Goal: Task Accomplishment & Management: Manage account settings

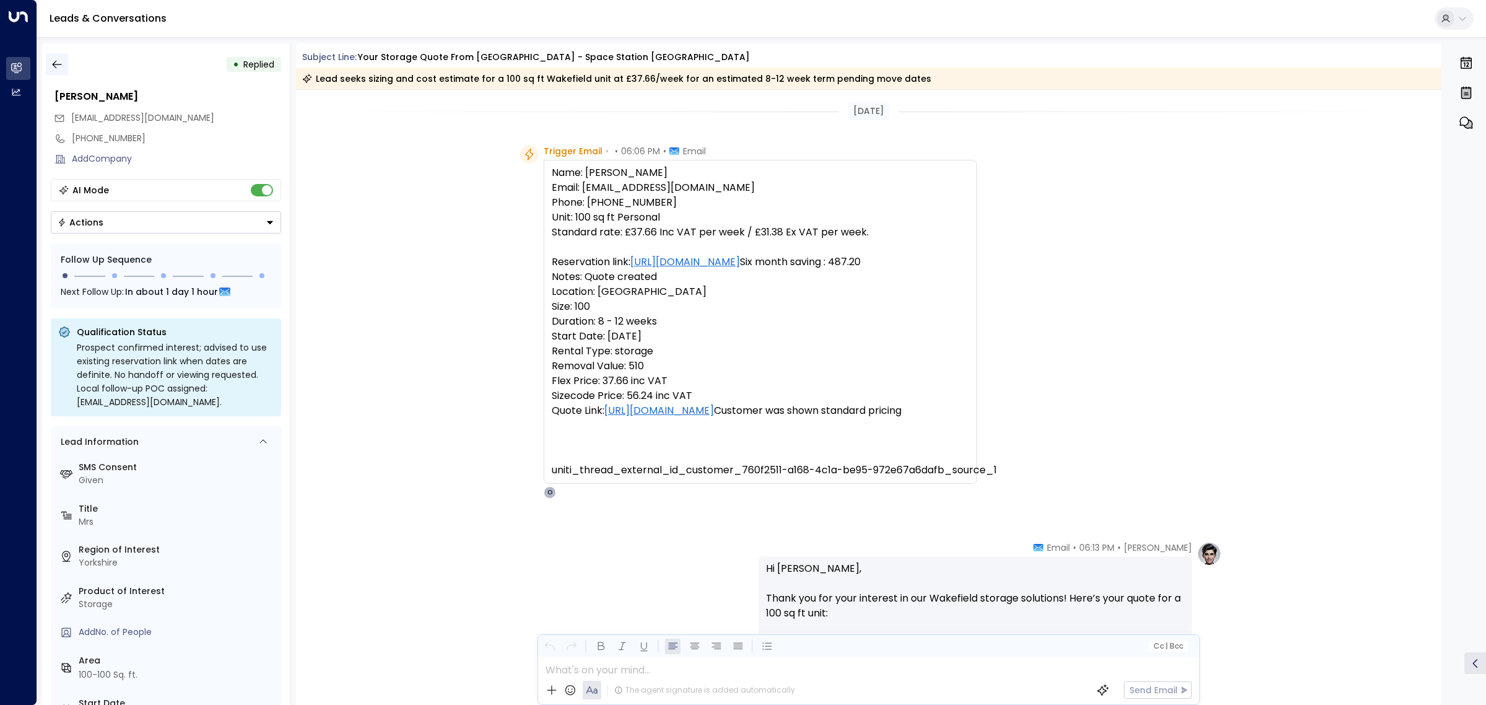
click at [59, 64] on icon "button" at bounding box center [56, 65] width 9 height 8
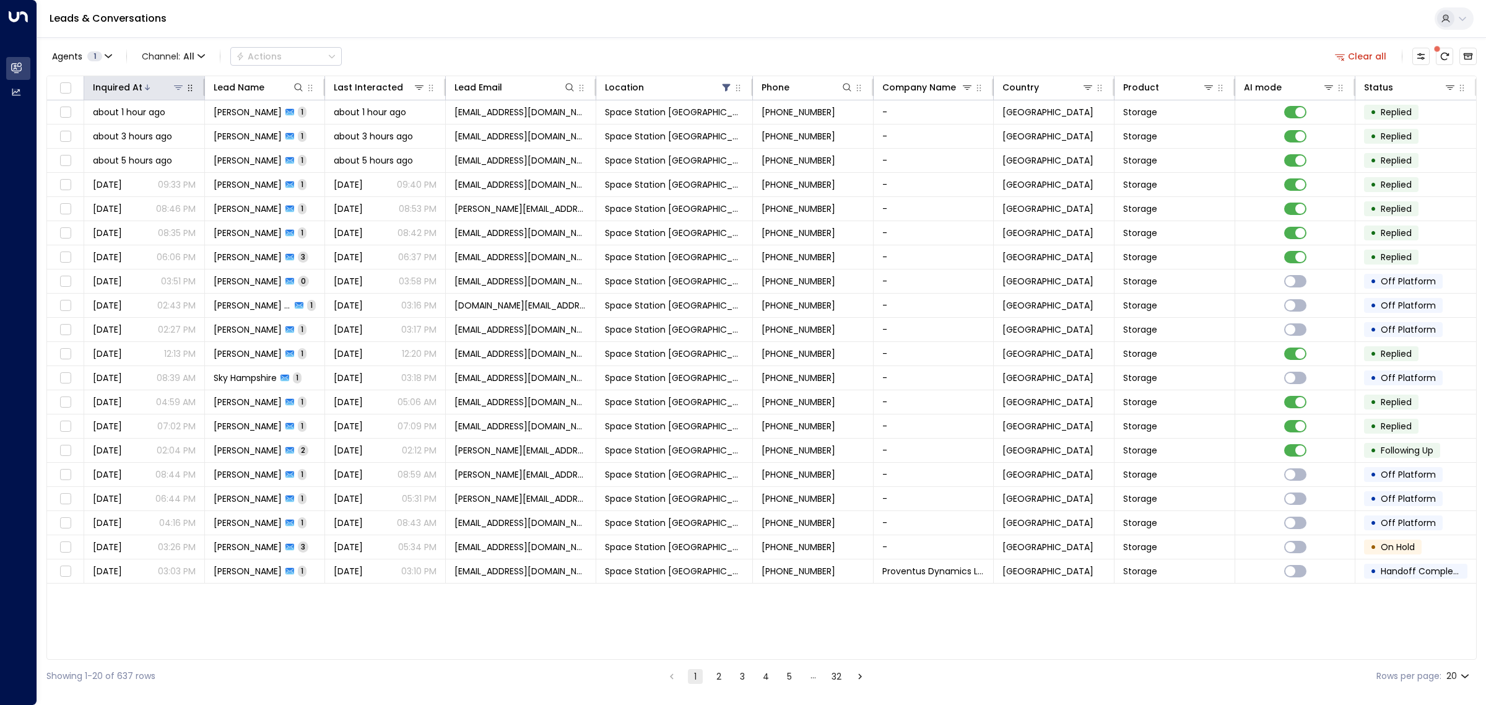
click at [155, 82] on div at bounding box center [163, 87] width 42 height 12
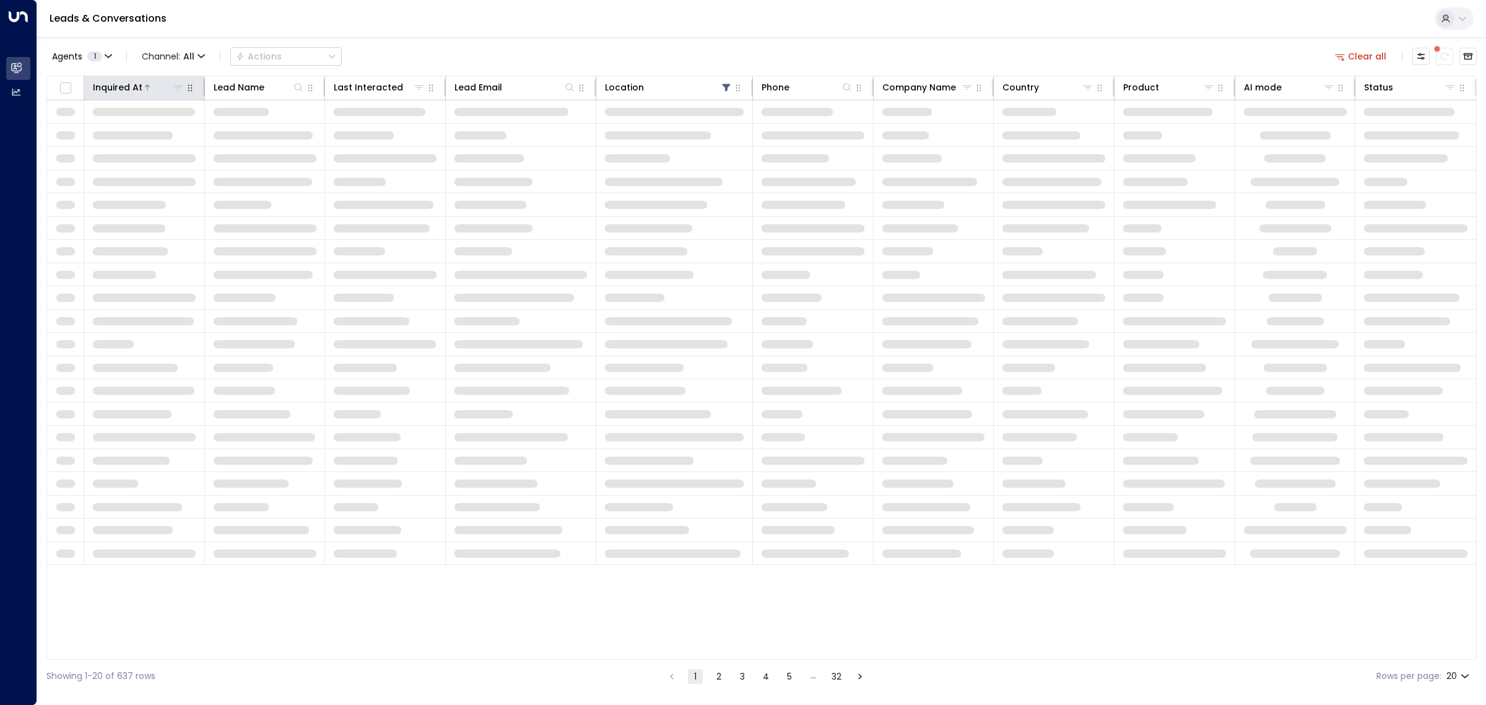
click at [155, 82] on div at bounding box center [163, 87] width 42 height 12
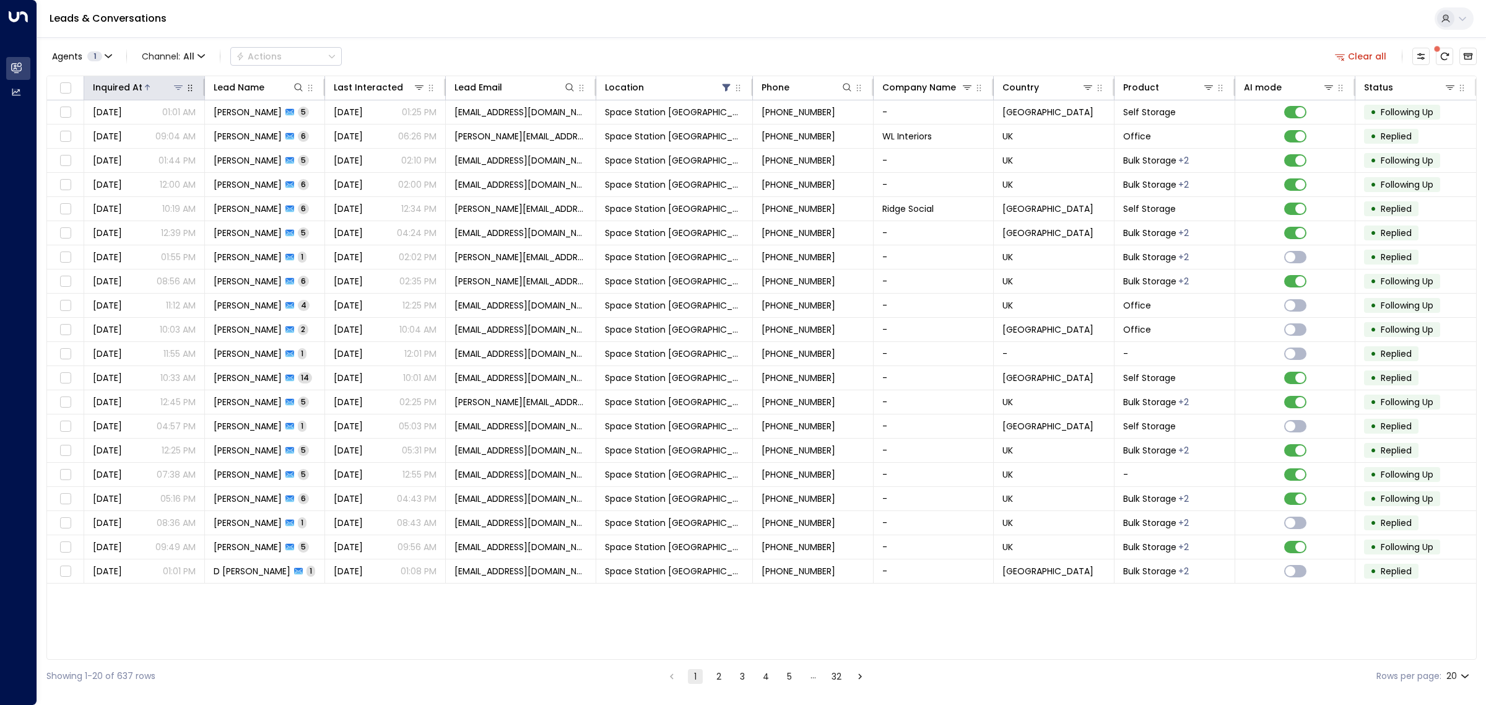
click at [155, 82] on div at bounding box center [163, 87] width 42 height 12
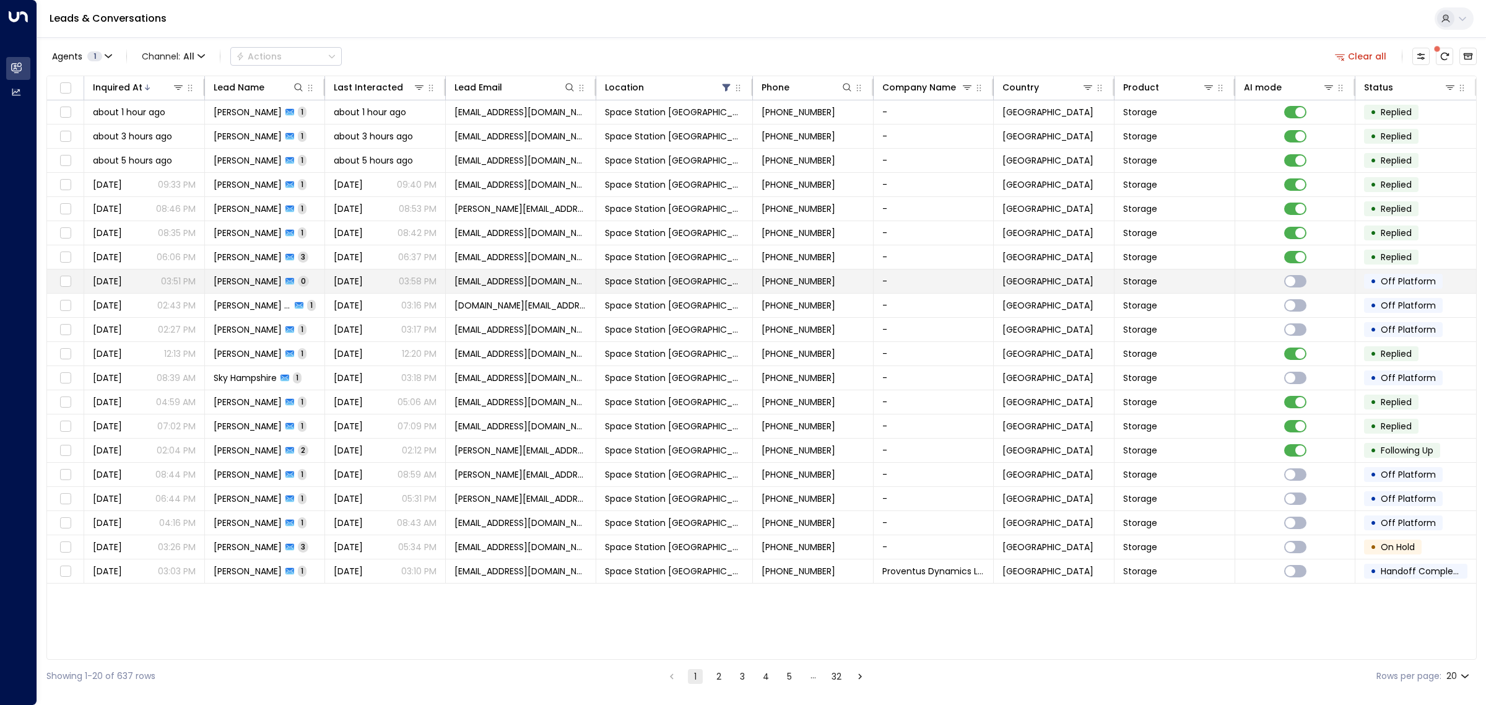
click at [271, 283] on span "[PERSON_NAME]" at bounding box center [248, 281] width 68 height 12
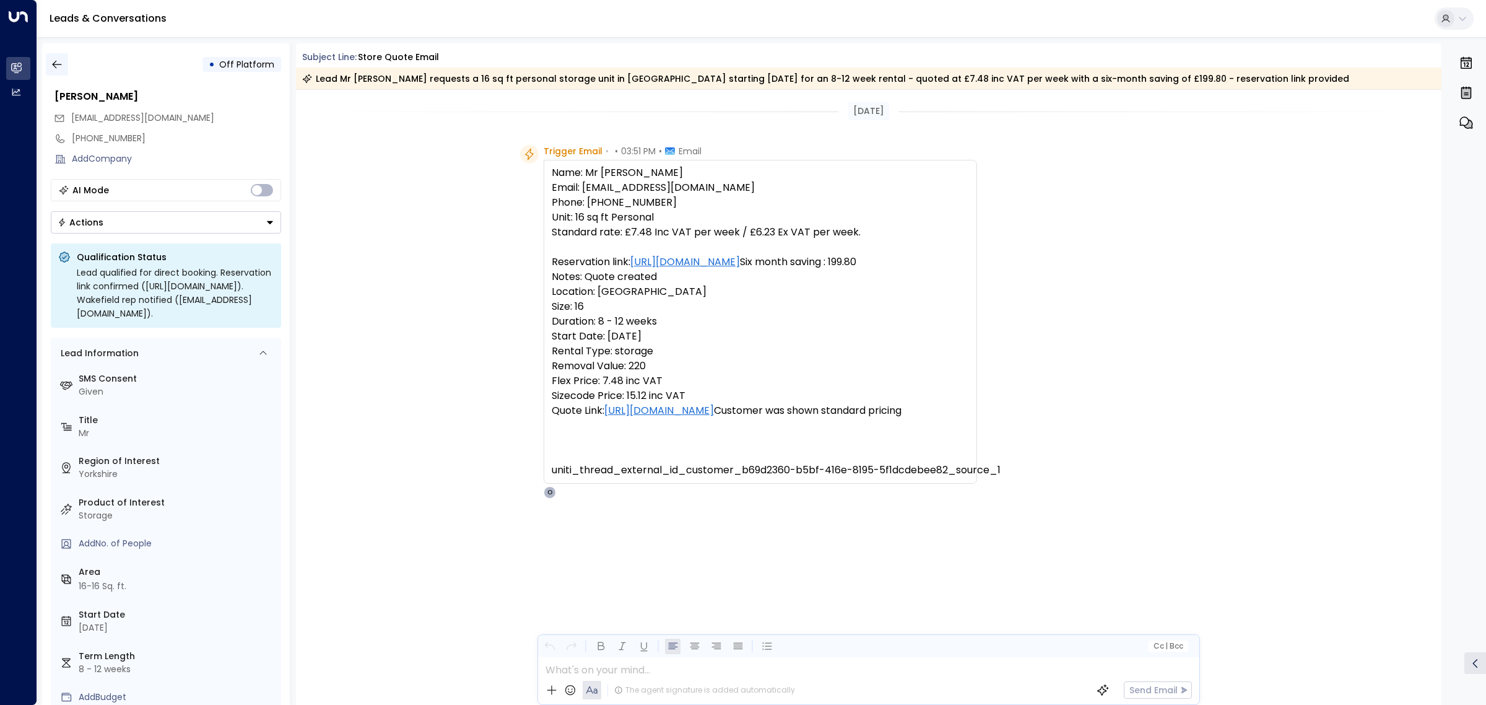
click at [60, 62] on icon "button" at bounding box center [57, 64] width 12 height 12
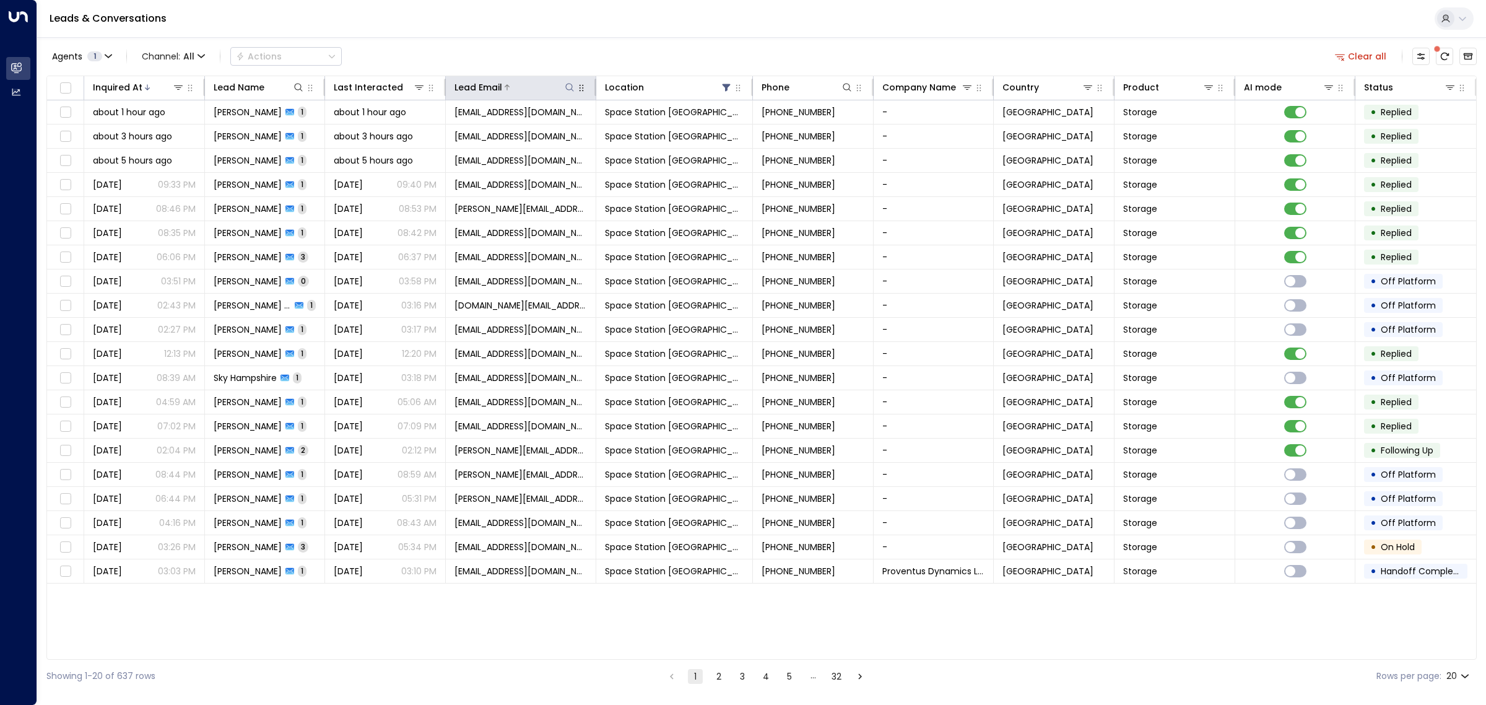
click at [570, 84] on icon at bounding box center [570, 87] width 8 height 8
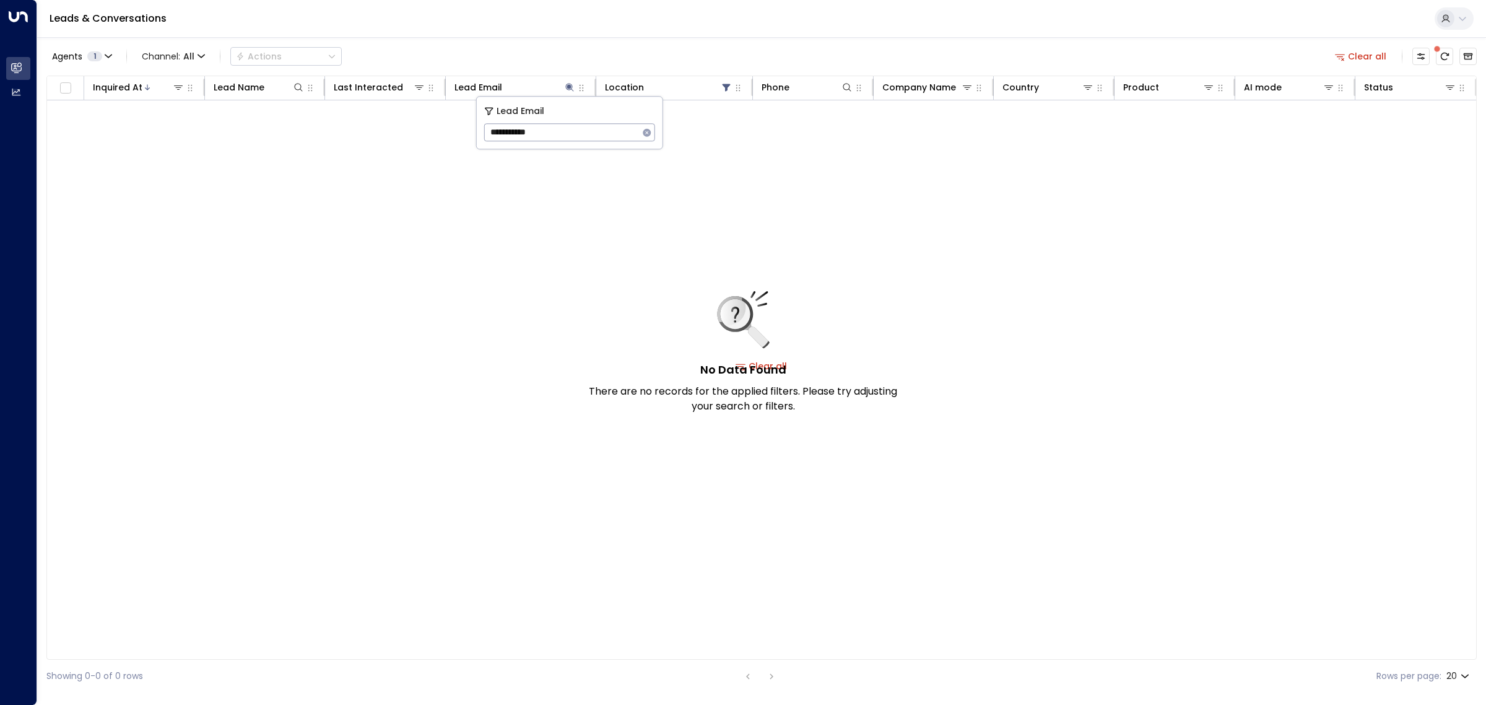
drag, startPoint x: 567, startPoint y: 131, endPoint x: 484, endPoint y: 130, distance: 83.0
click at [484, 130] on input "**********" at bounding box center [561, 132] width 155 height 23
paste input "******"
type input "**********"
click at [607, 285] on div "No Data Found There are no records for the applied filters. Please try adjustin…" at bounding box center [761, 365] width 1429 height 531
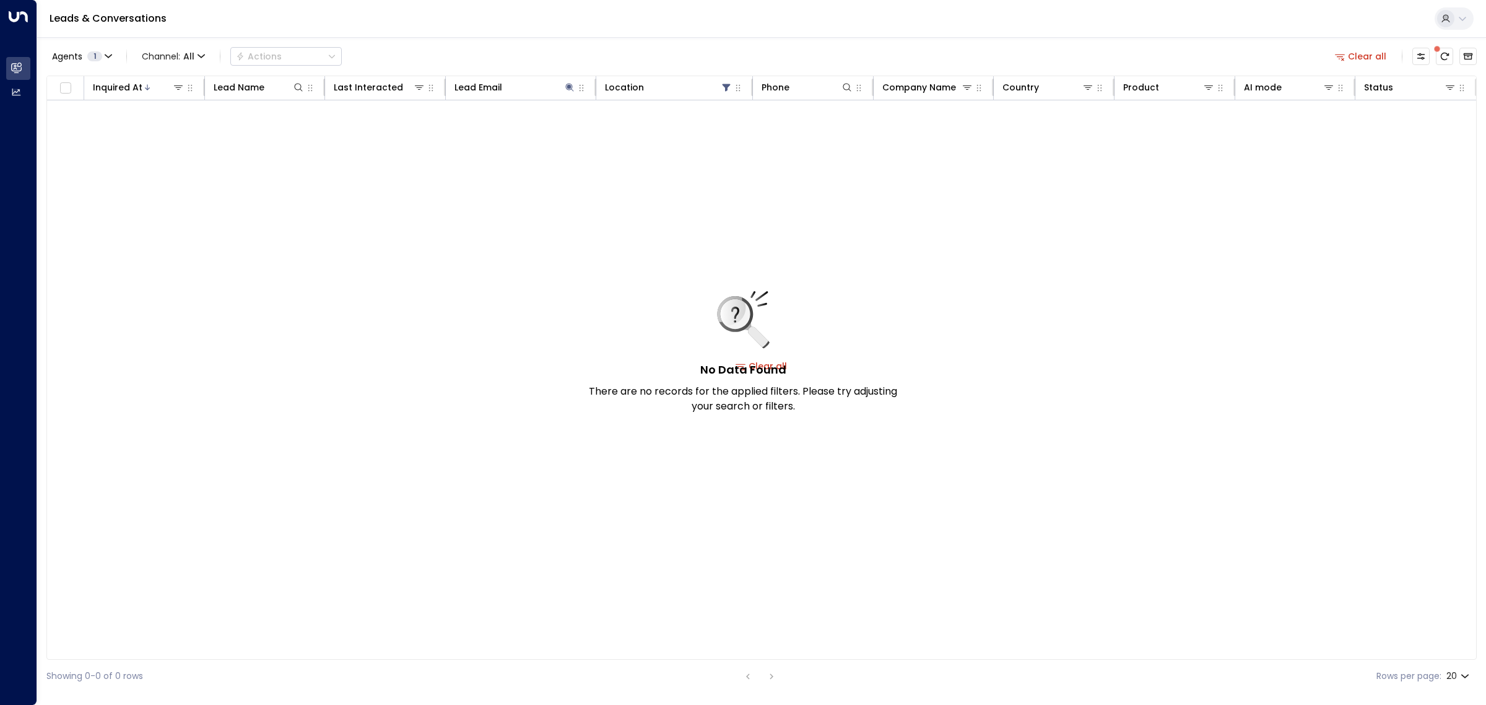
click at [611, 282] on div "No Data Found There are no records for the applied filters. Please try adjustin…" at bounding box center [761, 365] width 1429 height 531
drag, startPoint x: 576, startPoint y: 46, endPoint x: 573, endPoint y: 40, distance: 6.9
click at [573, 41] on div "Agents 1 Channel: All Actions Clear all Inquired At Lead Name Last Interacted L…" at bounding box center [761, 364] width 1430 height 655
click at [570, 87] on icon at bounding box center [570, 87] width 8 height 8
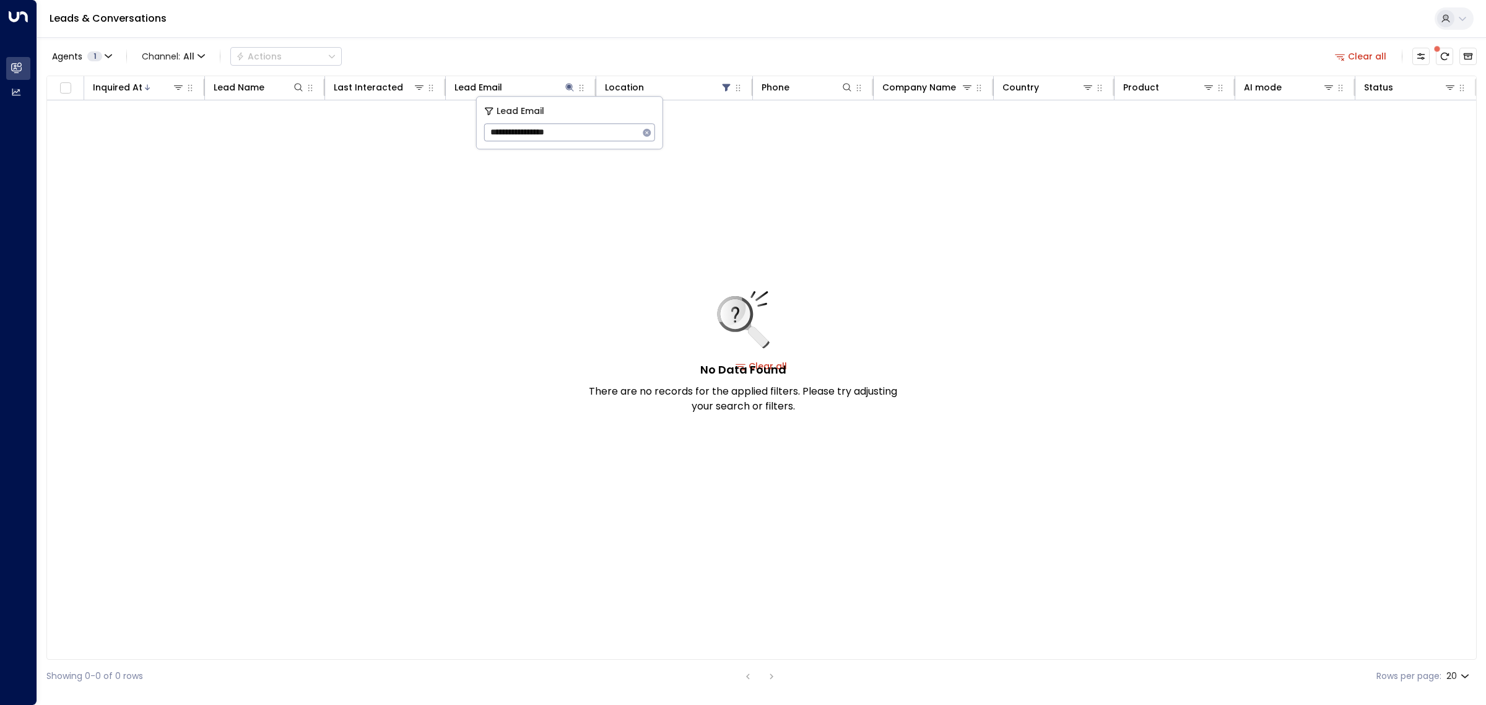
click at [648, 130] on icon "button" at bounding box center [647, 132] width 8 height 8
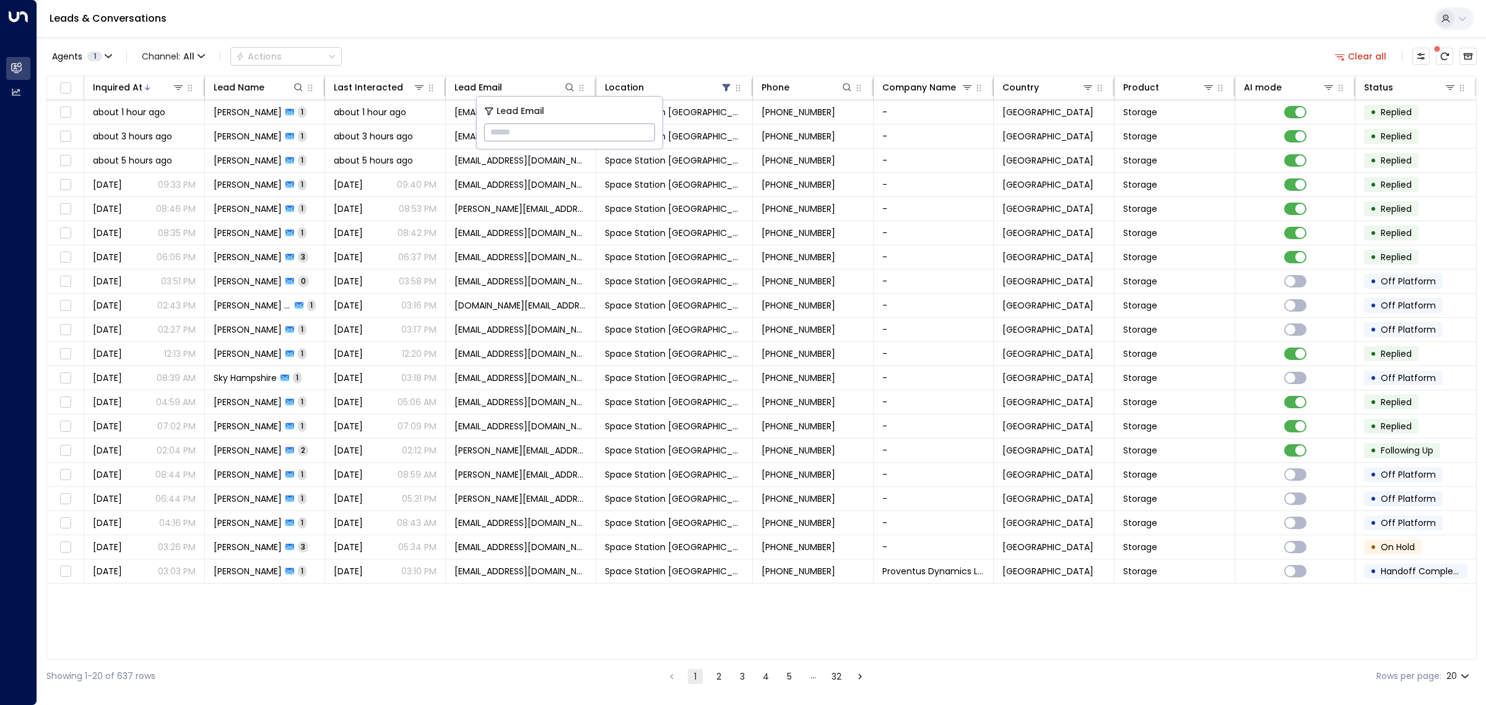
click at [627, 54] on div "Agents 1 Channel: All Actions Clear all" at bounding box center [761, 56] width 1430 height 26
click at [299, 89] on icon at bounding box center [298, 87] width 10 height 10
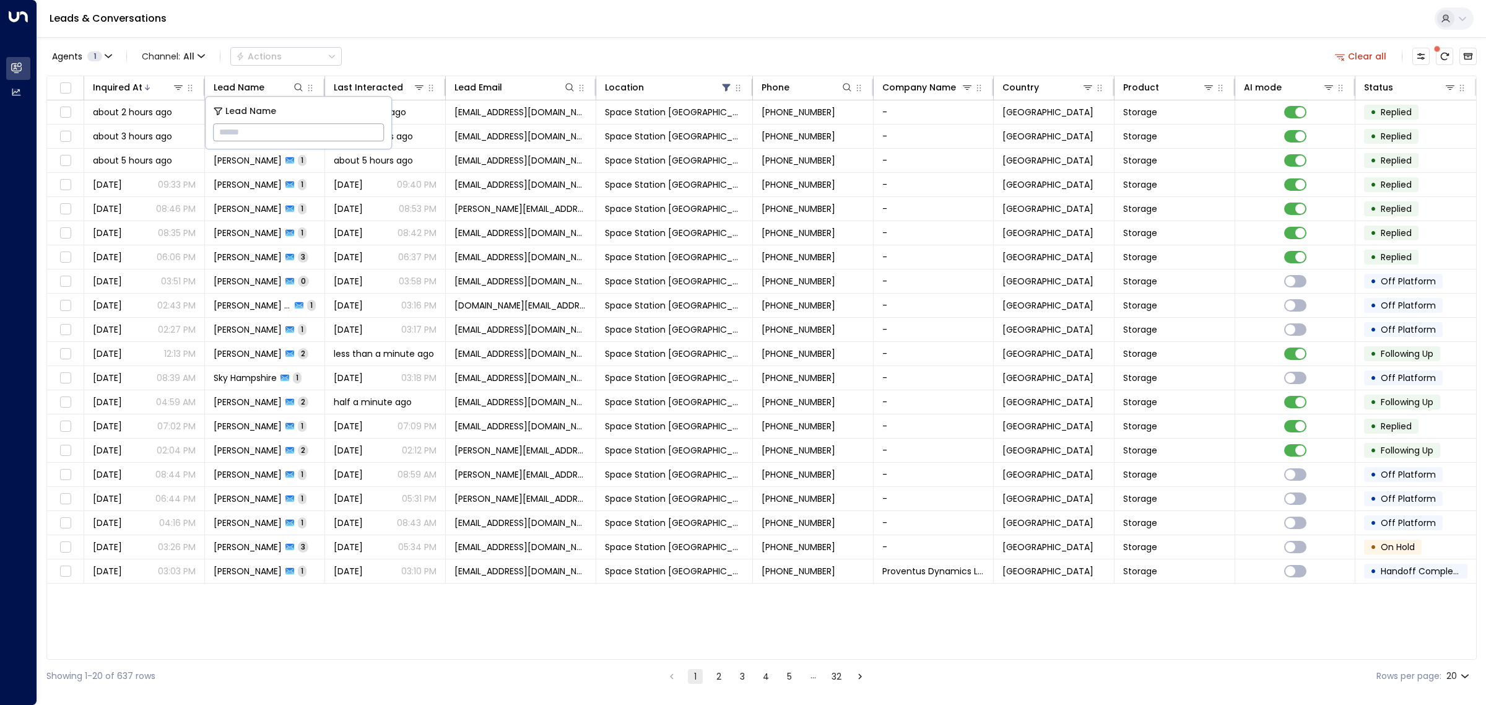
click at [294, 134] on input "text" at bounding box center [298, 132] width 171 height 23
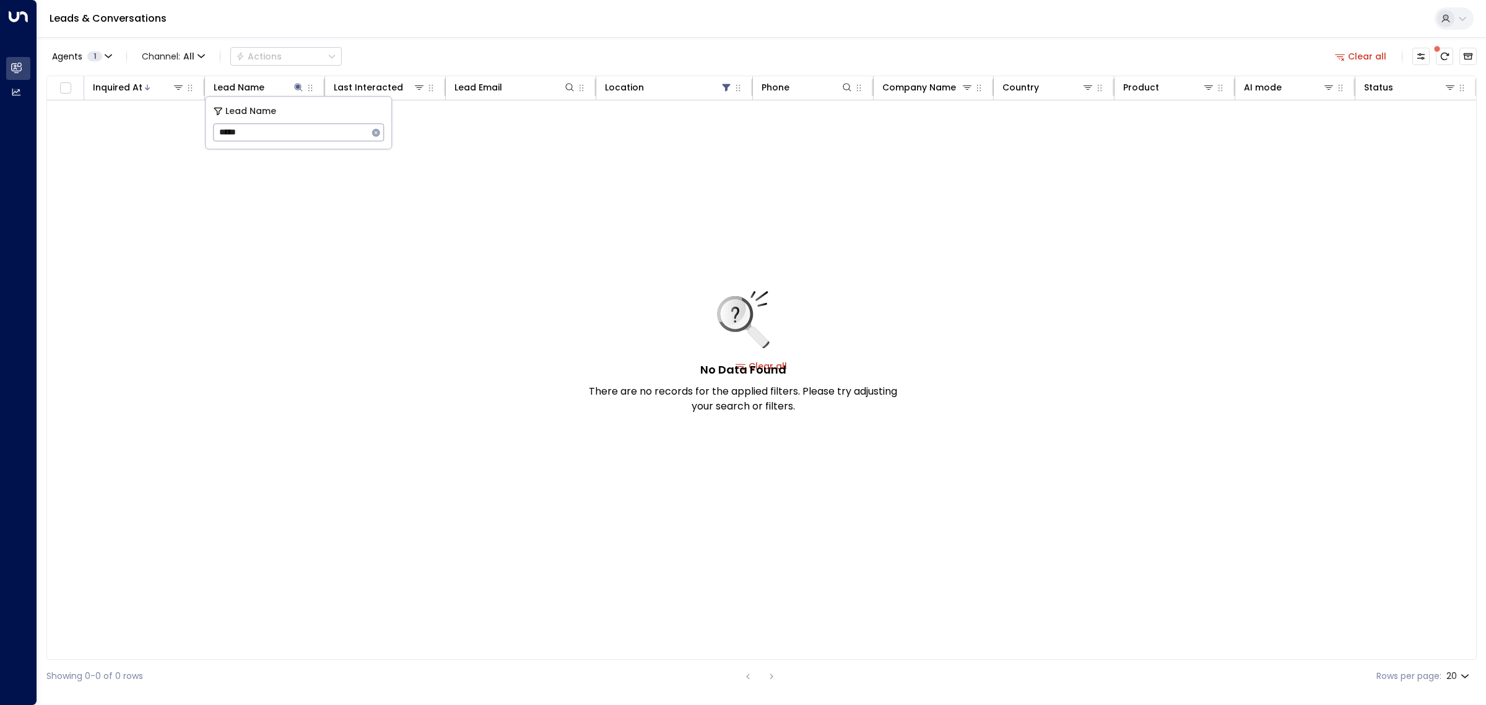
type input "****"
click at [397, 273] on div "No Data Found There are no records for the applied filters. Please try adjustin…" at bounding box center [761, 365] width 1429 height 531
click at [724, 84] on icon at bounding box center [726, 87] width 10 height 10
click at [923, 196] on div "No Data Found There are no records for the applied filters. Please try adjustin…" at bounding box center [761, 365] width 1429 height 531
click at [1464, 53] on icon "Archived Leads" at bounding box center [1468, 56] width 9 height 7
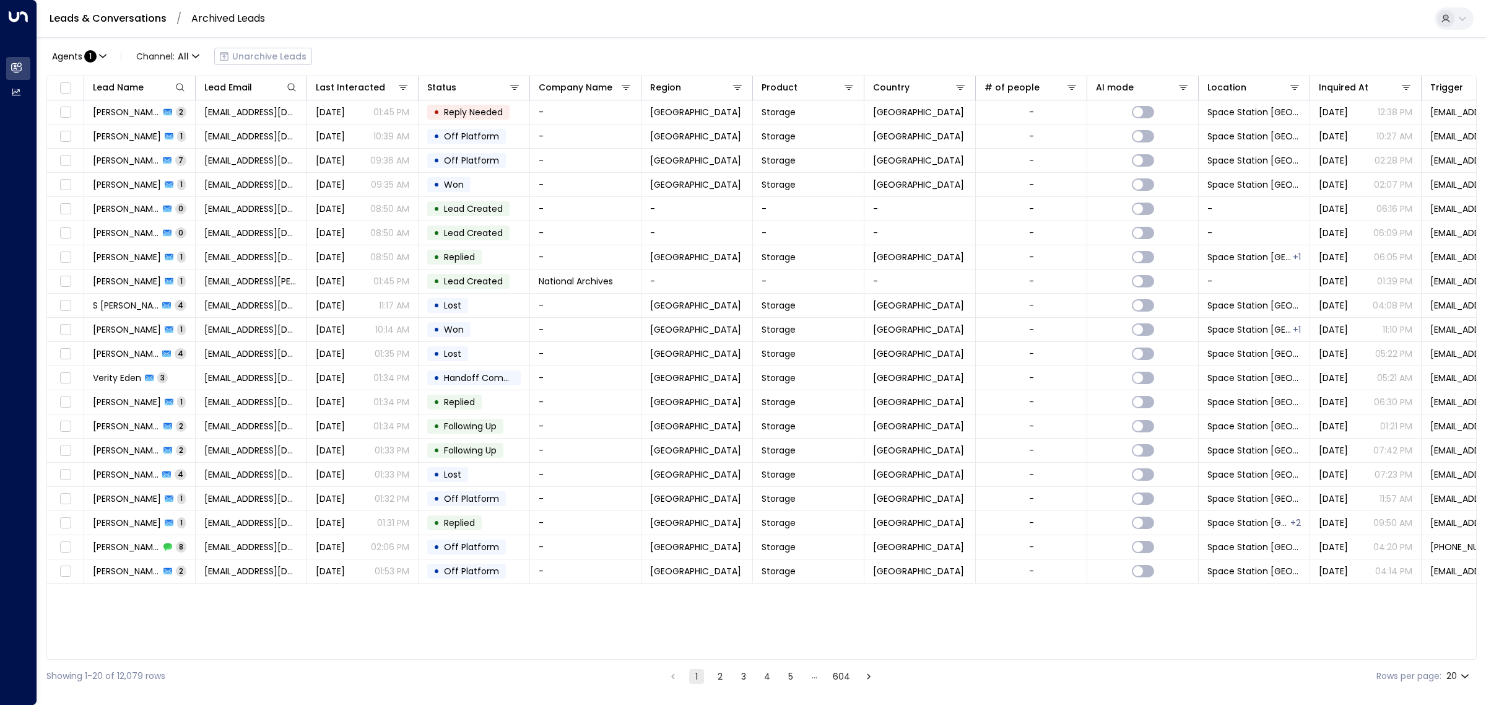
click at [266, 58] on div "Agents : 1 Channel: All Unarchive Leads" at bounding box center [179, 56] width 266 height 25
click at [178, 88] on icon at bounding box center [180, 87] width 10 height 10
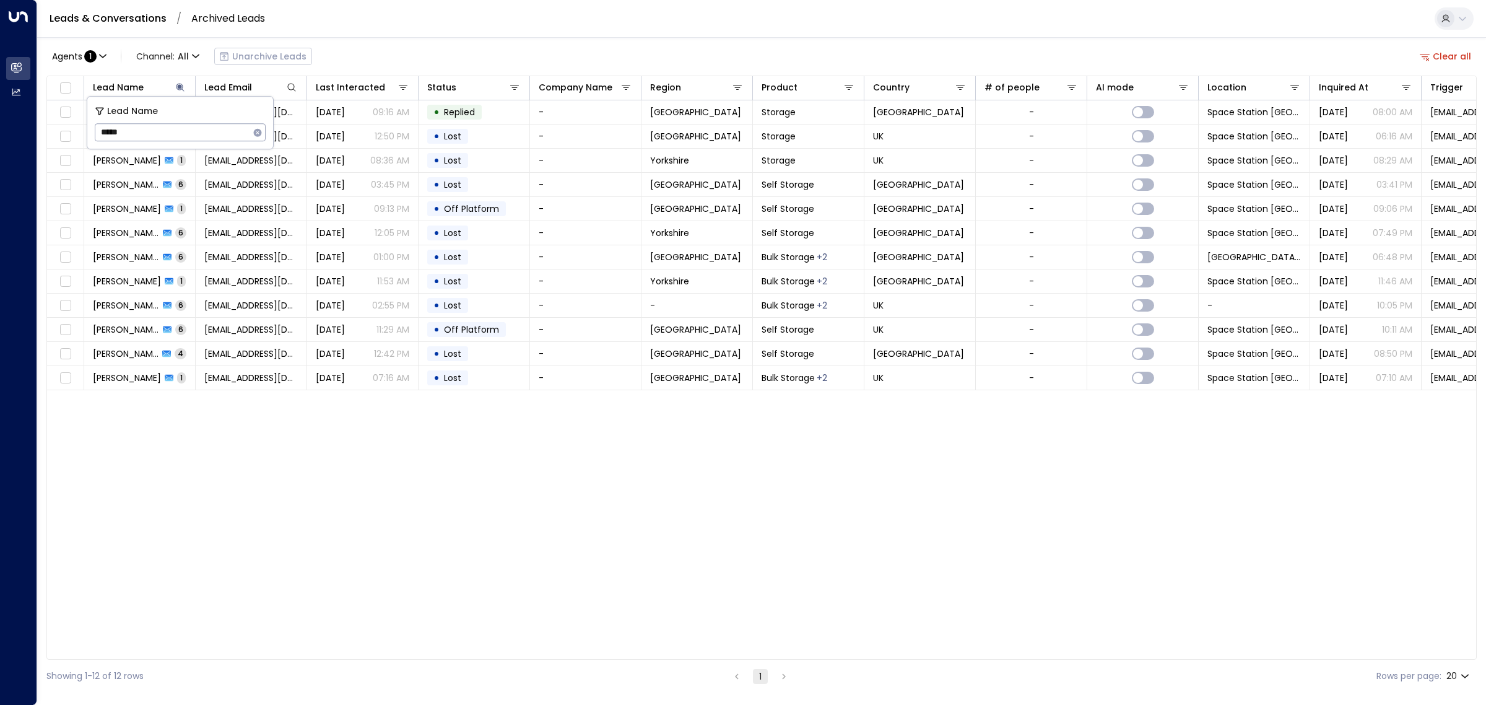
type input "******"
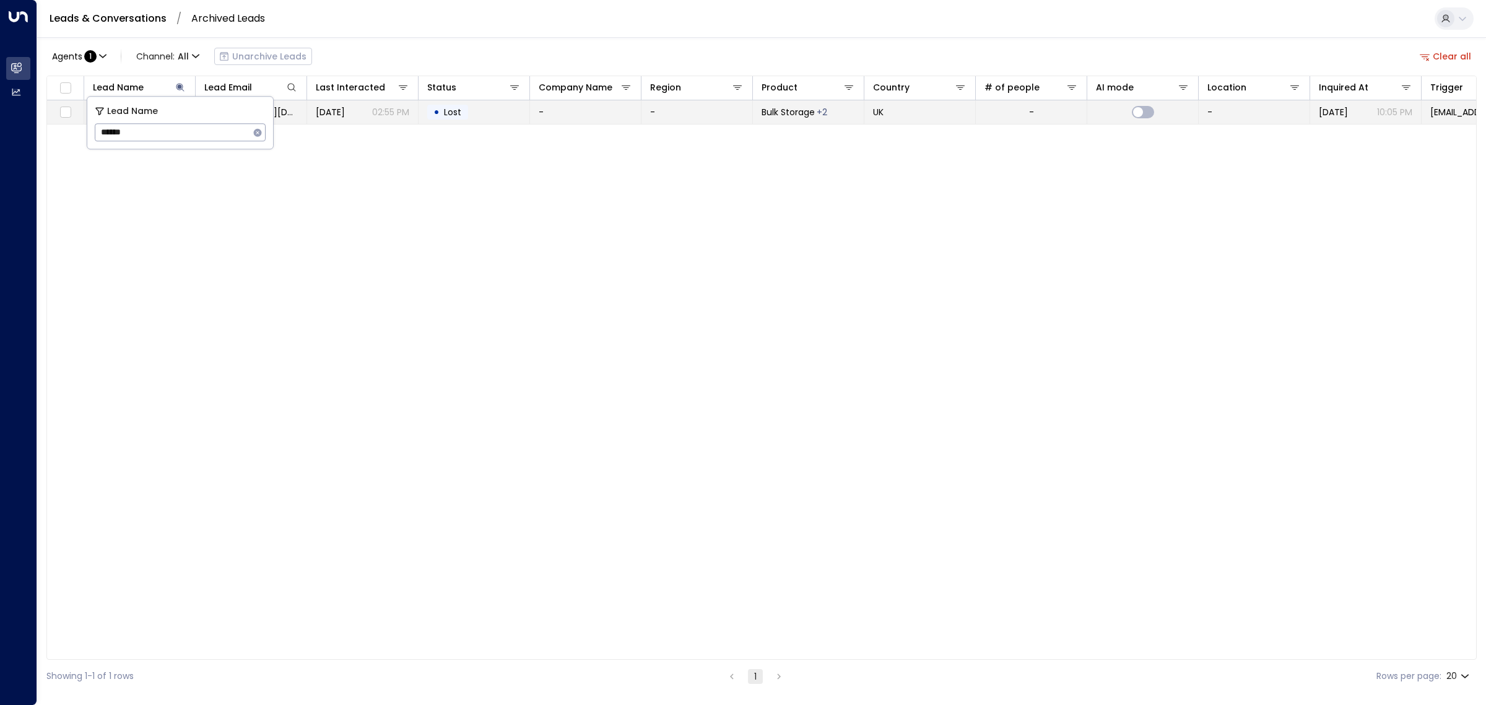
click at [319, 113] on span "[DATE]" at bounding box center [330, 112] width 29 height 12
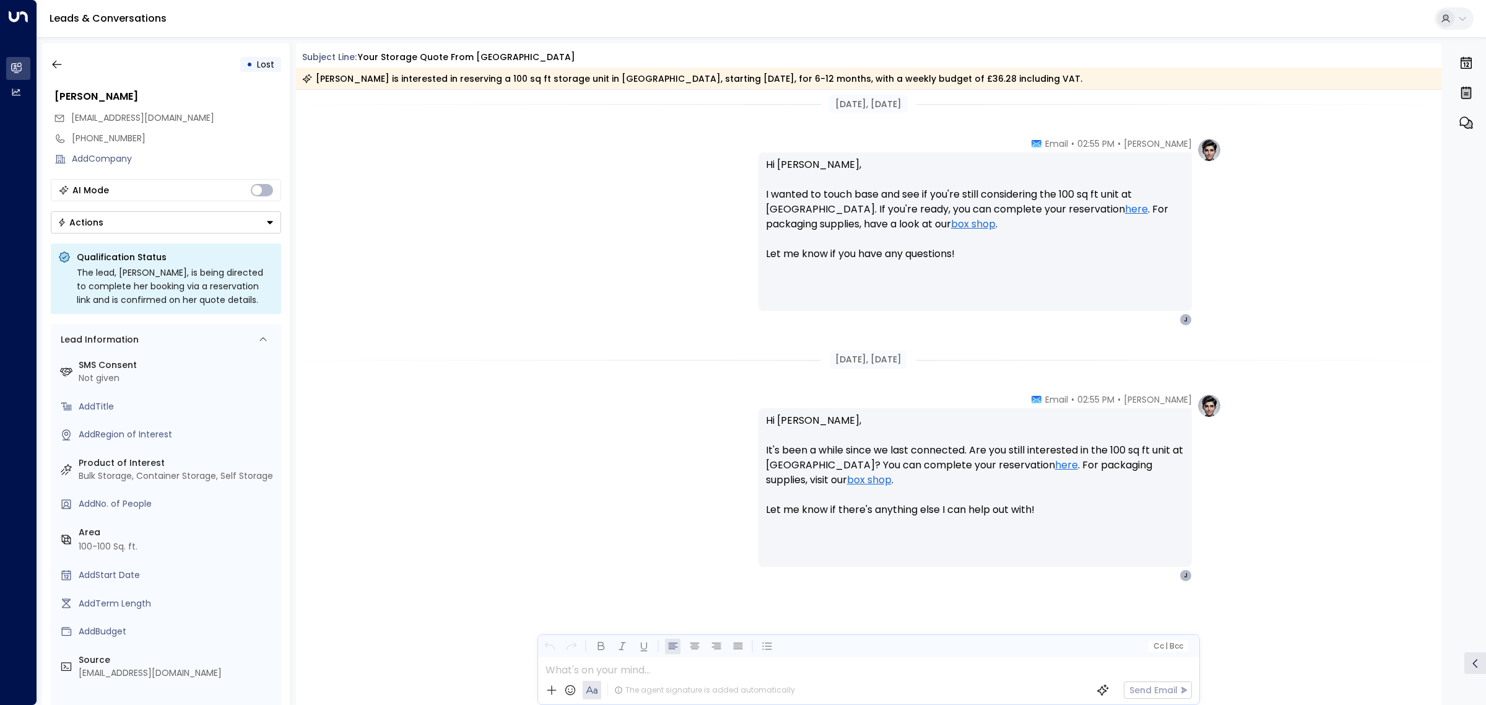
scroll to position [1267, 0]
